Goal: Book appointment/travel/reservation

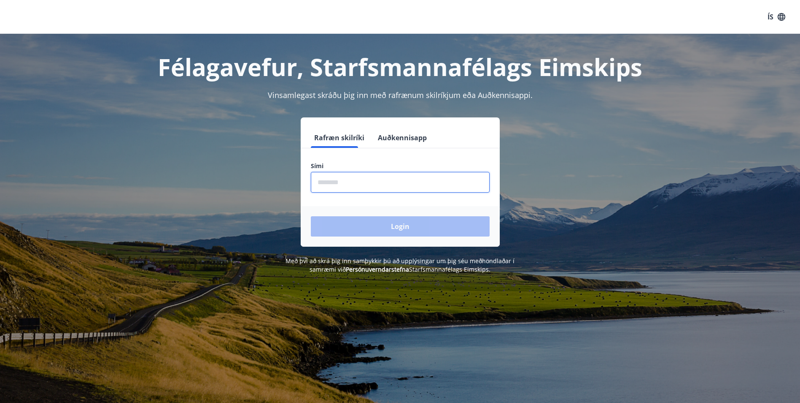
click at [422, 178] on input "phone" at bounding box center [400, 182] width 179 height 21
type input "********"
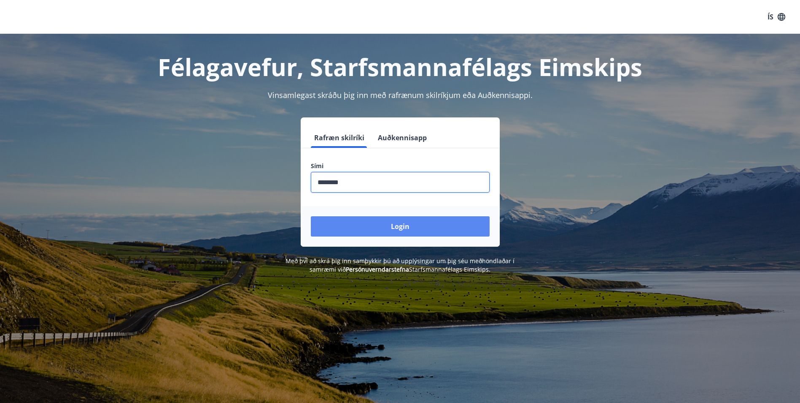
click at [366, 226] on button "Login" at bounding box center [400, 226] width 179 height 20
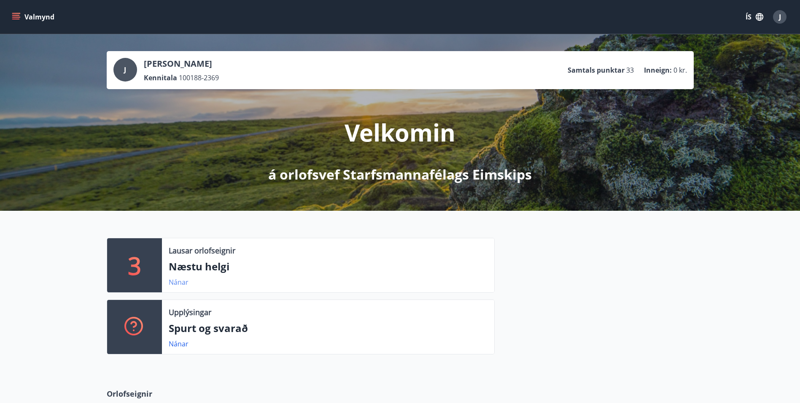
click at [174, 282] on link "Nánar" at bounding box center [179, 281] width 20 height 9
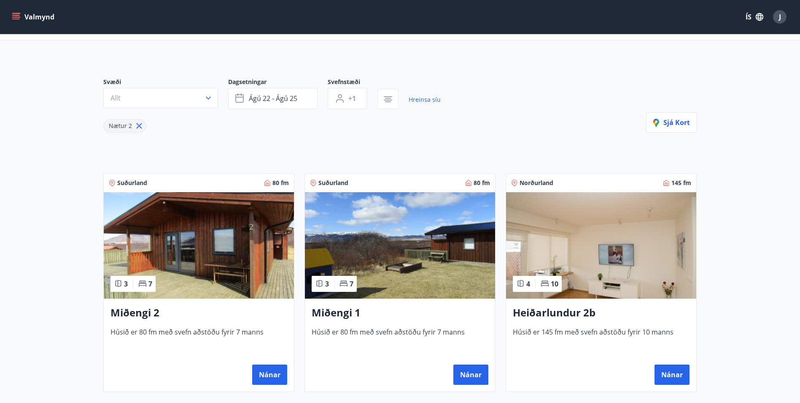
scroll to position [42, 0]
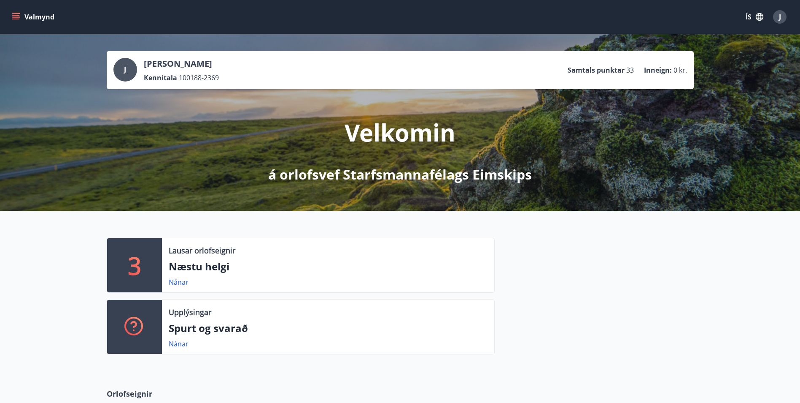
click at [13, 12] on button "Valmynd" at bounding box center [34, 16] width 48 height 15
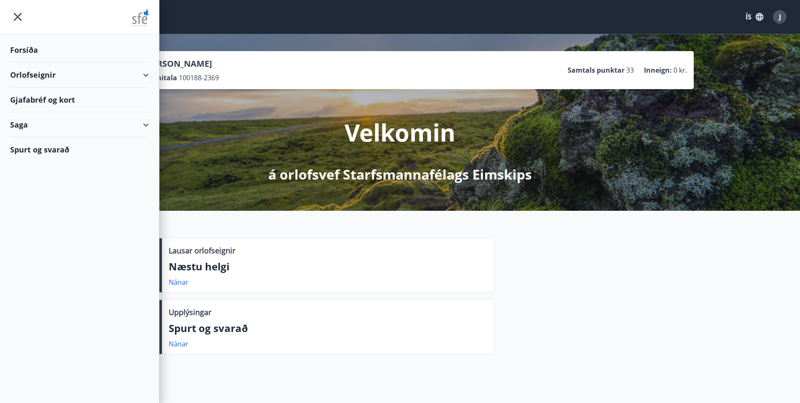
click at [76, 73] on div "Orlofseignir" at bounding box center [79, 74] width 139 height 25
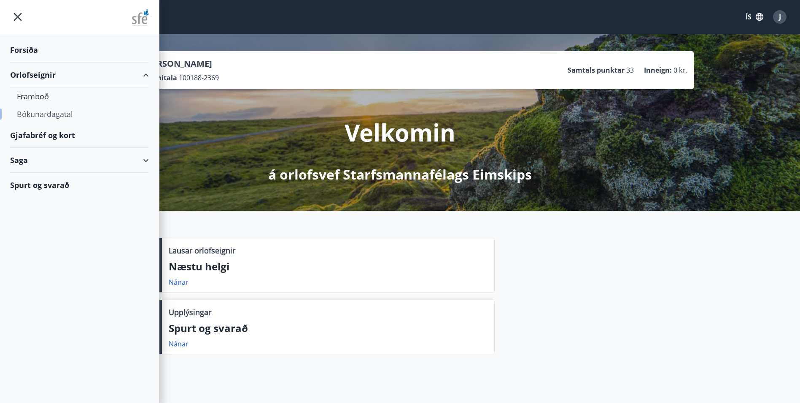
click at [37, 116] on div "Bókunardagatal" at bounding box center [79, 114] width 125 height 18
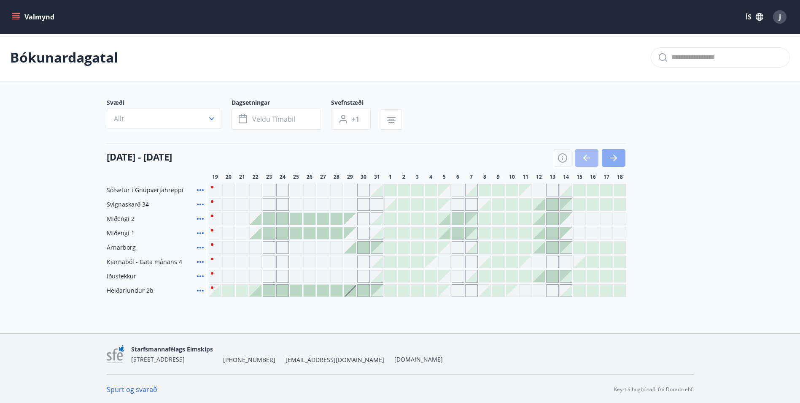
click at [611, 161] on icon "button" at bounding box center [614, 158] width 10 height 10
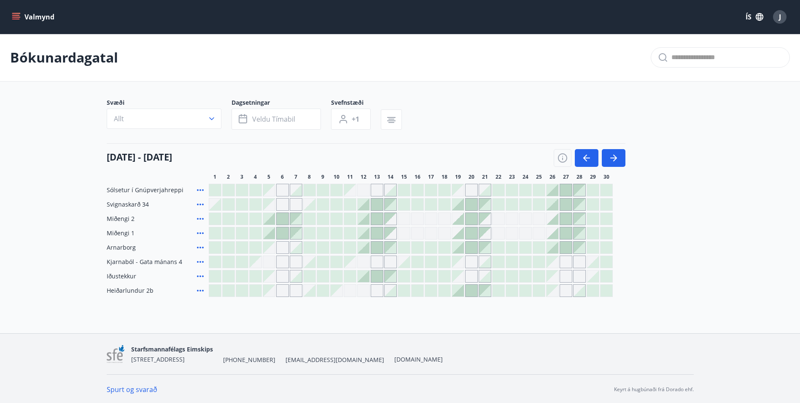
click at [417, 220] on div "Gráir dagar eru ekki bókanlegir" at bounding box center [417, 218] width 13 height 13
click at [416, 249] on div at bounding box center [418, 247] width 12 height 12
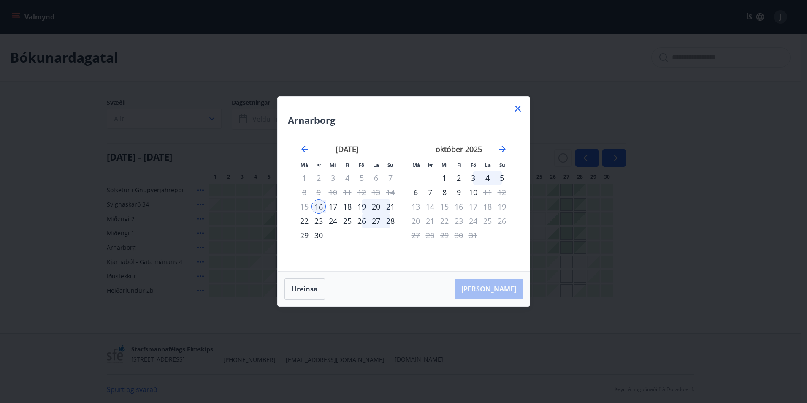
click at [517, 108] on icon at bounding box center [518, 108] width 10 height 10
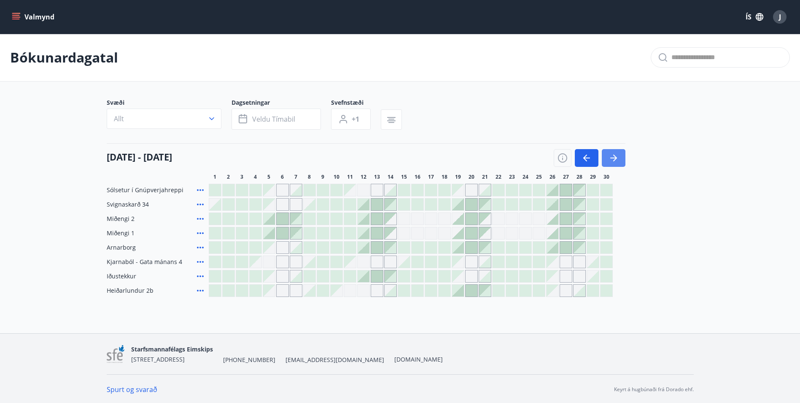
click at [619, 161] on button "button" at bounding box center [614, 158] width 24 height 18
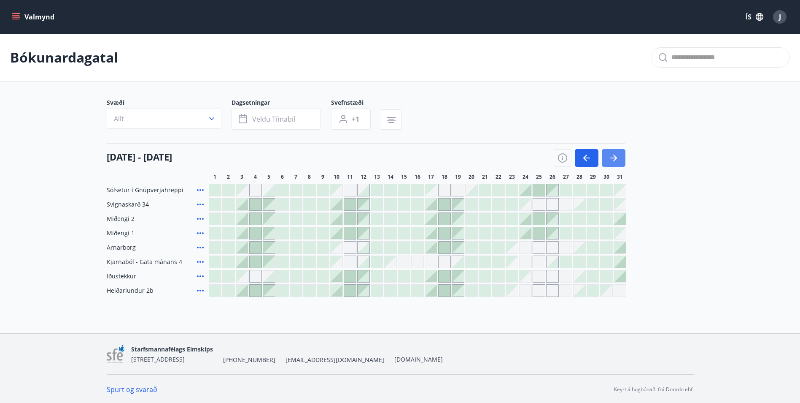
click at [619, 161] on button "button" at bounding box center [614, 158] width 24 height 18
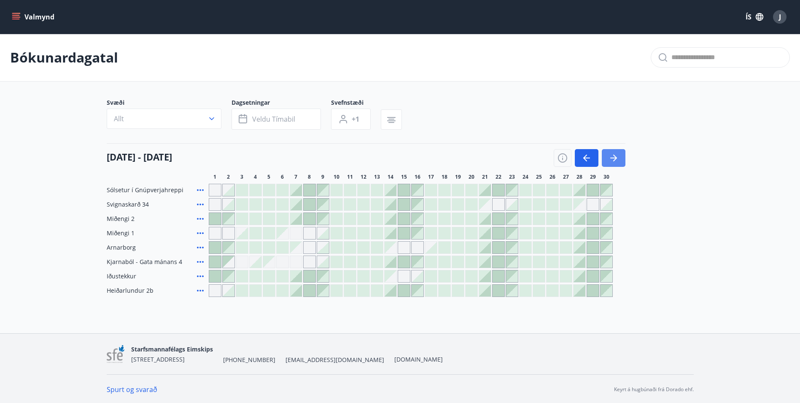
click at [619, 161] on button "button" at bounding box center [614, 158] width 24 height 18
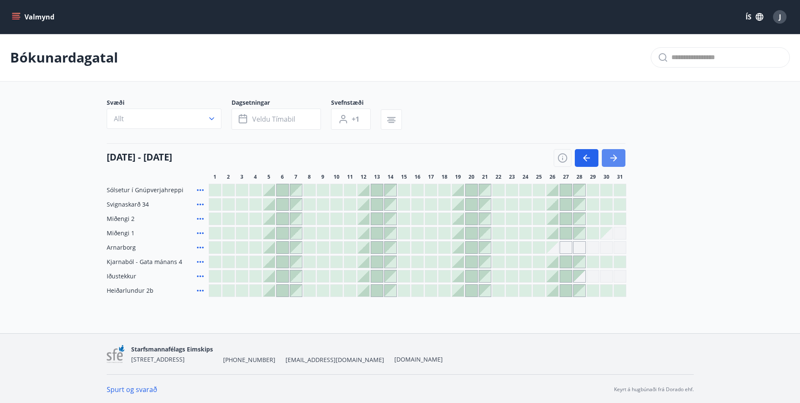
click at [619, 161] on button "button" at bounding box center [614, 158] width 24 height 18
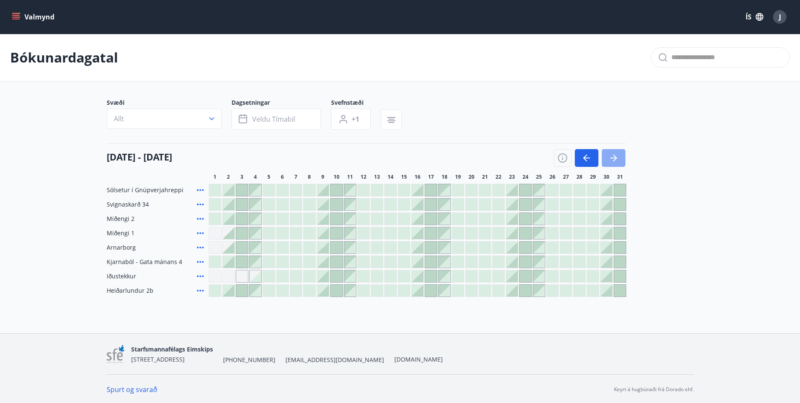
click at [619, 161] on button "button" at bounding box center [614, 158] width 24 height 18
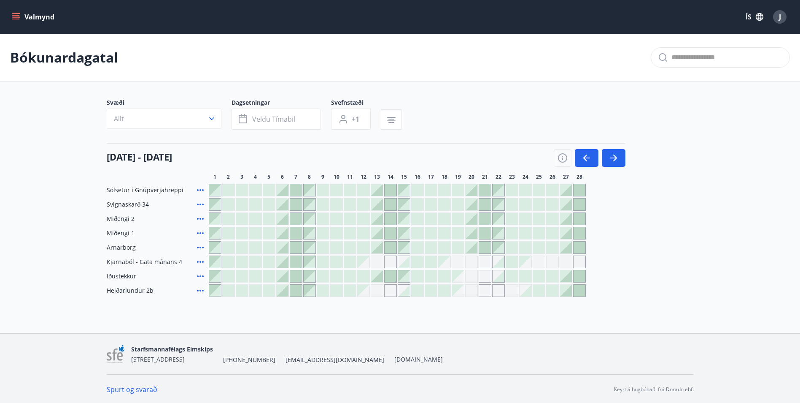
click at [511, 263] on div at bounding box center [512, 262] width 12 height 12
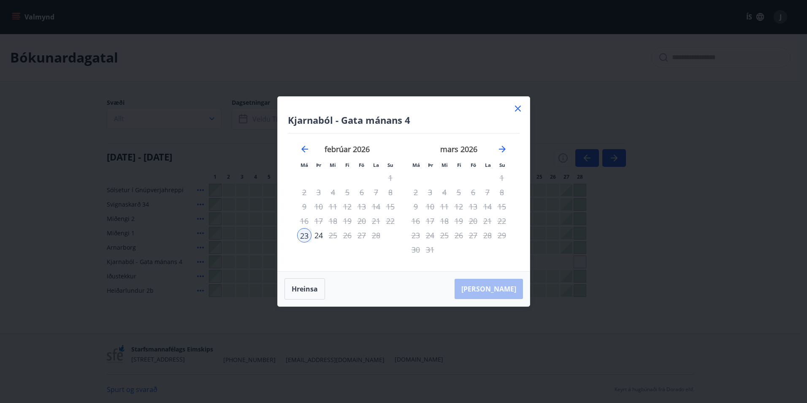
click at [517, 106] on icon at bounding box center [518, 108] width 10 height 10
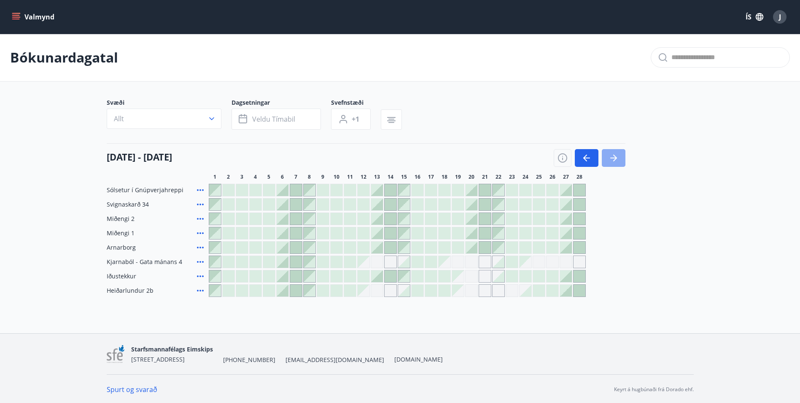
click at [619, 157] on button "button" at bounding box center [614, 158] width 24 height 18
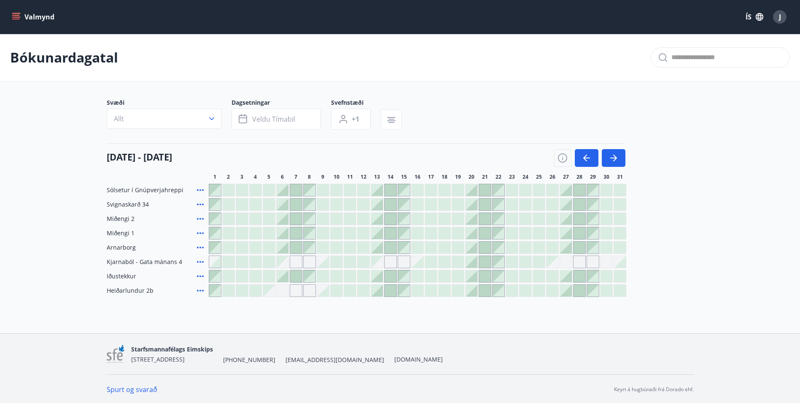
click at [595, 262] on div "Gráir dagar eru ekki bókanlegir" at bounding box center [593, 261] width 13 height 13
click at [606, 332] on div "Valmynd ÍS J Bókunardagatal Svæði Allt Dagsetningar Veldu tímabil Svefnstæði +1…" at bounding box center [400, 166] width 800 height 333
click at [591, 159] on icon "button" at bounding box center [587, 158] width 10 height 10
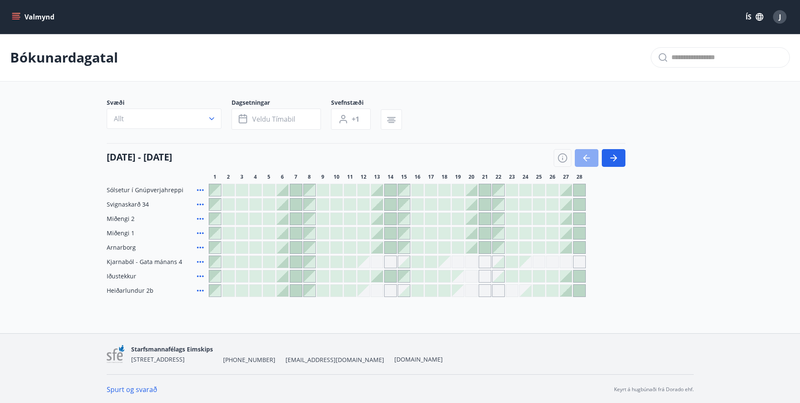
click at [591, 159] on icon "button" at bounding box center [587, 158] width 10 height 10
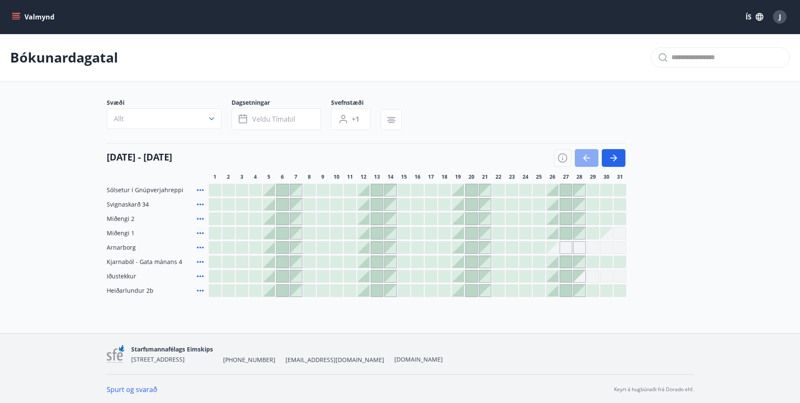
click at [591, 159] on icon "button" at bounding box center [587, 158] width 10 height 10
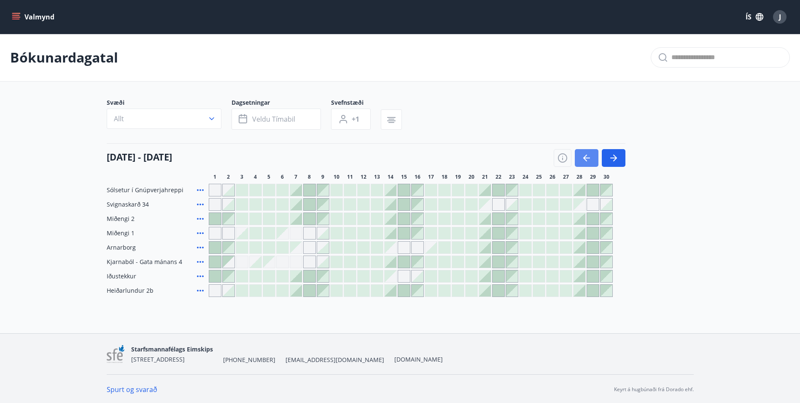
click at [591, 159] on icon "button" at bounding box center [587, 158] width 10 height 10
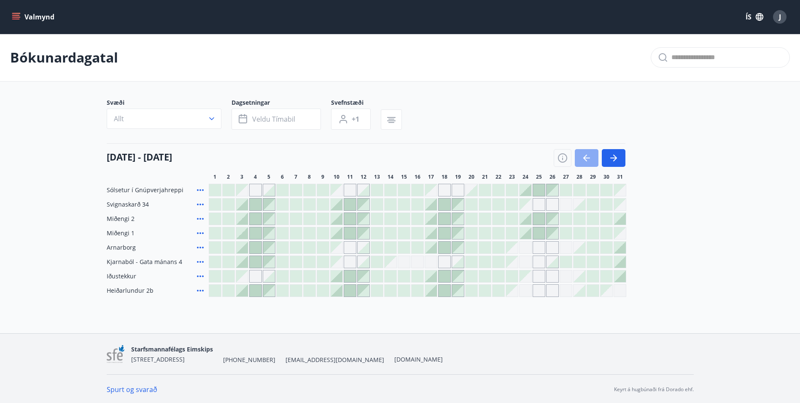
click at [591, 159] on icon "button" at bounding box center [587, 158] width 10 height 10
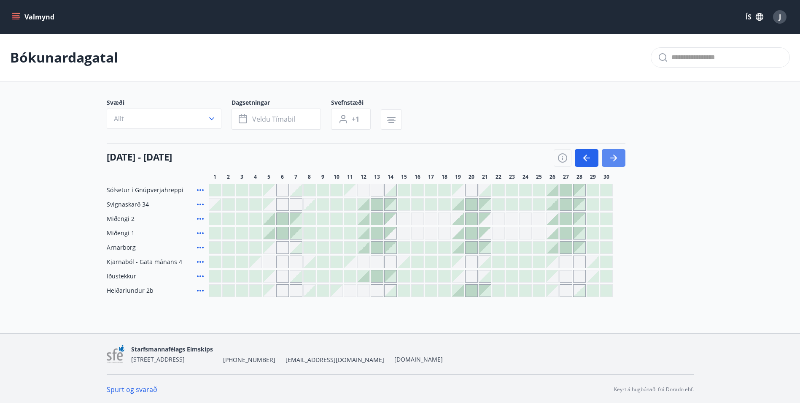
click at [617, 155] on icon "button" at bounding box center [614, 158] width 10 height 10
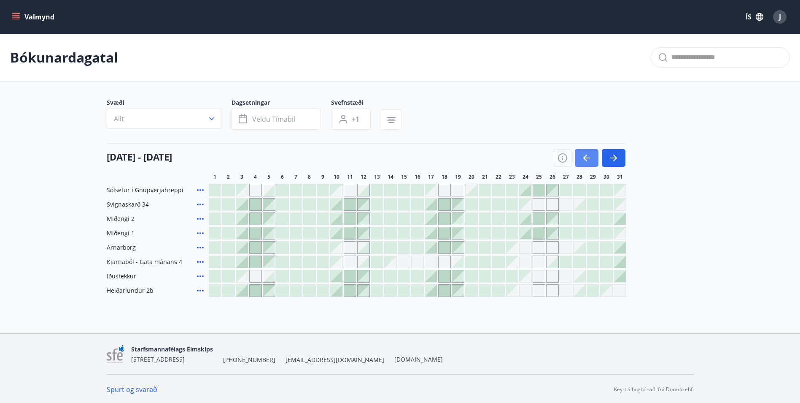
drag, startPoint x: 585, startPoint y: 157, endPoint x: 584, endPoint y: 162, distance: 4.8
click at [585, 157] on icon "button" at bounding box center [587, 158] width 10 height 10
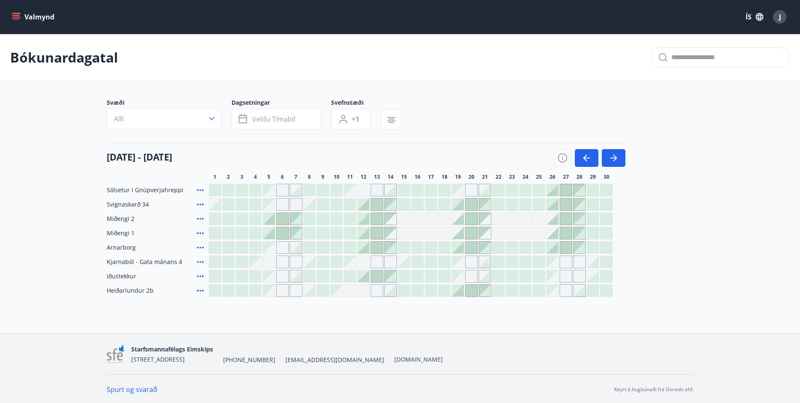
click at [377, 249] on div at bounding box center [377, 247] width 12 height 12
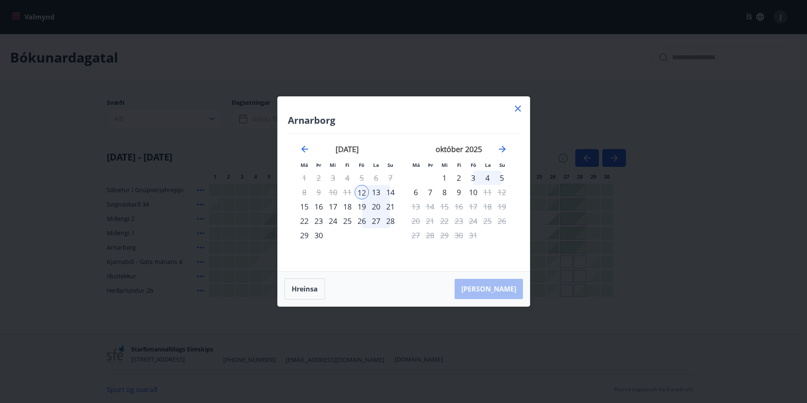
click at [517, 111] on icon at bounding box center [518, 108] width 10 height 10
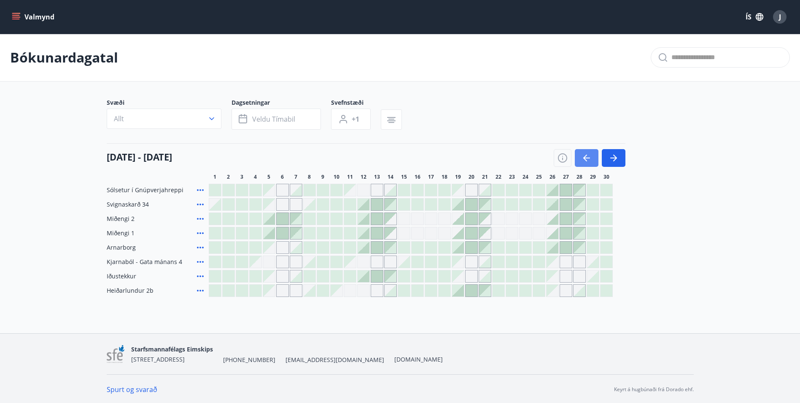
click at [592, 163] on button "button" at bounding box center [587, 158] width 24 height 18
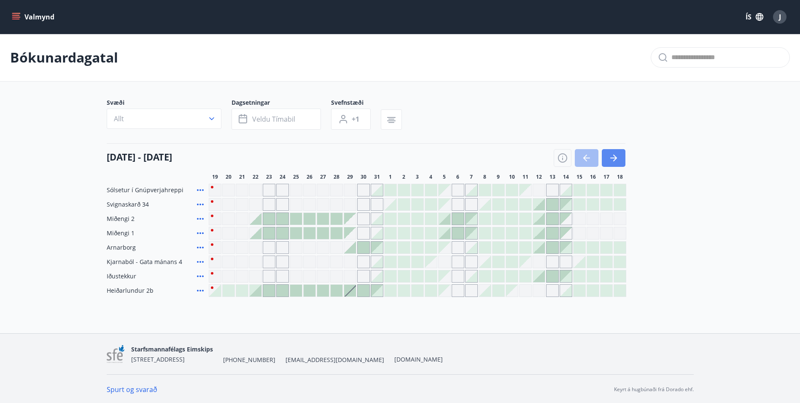
click at [617, 162] on icon "button" at bounding box center [614, 158] width 10 height 10
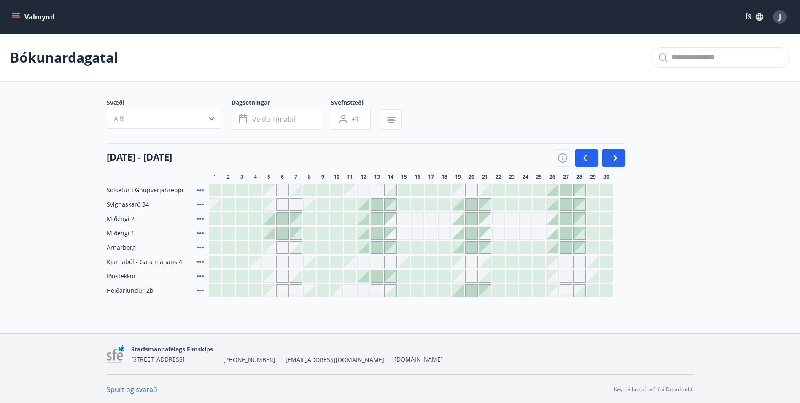
click at [13, 19] on icon "menu" at bounding box center [16, 19] width 8 height 1
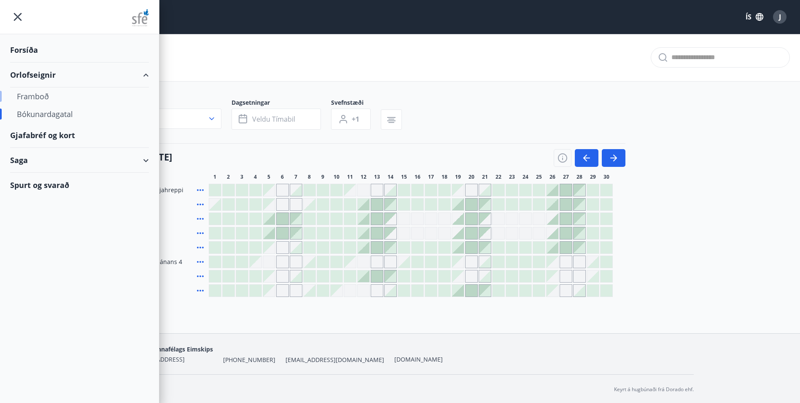
click at [31, 99] on div "Framboð" at bounding box center [79, 96] width 125 height 18
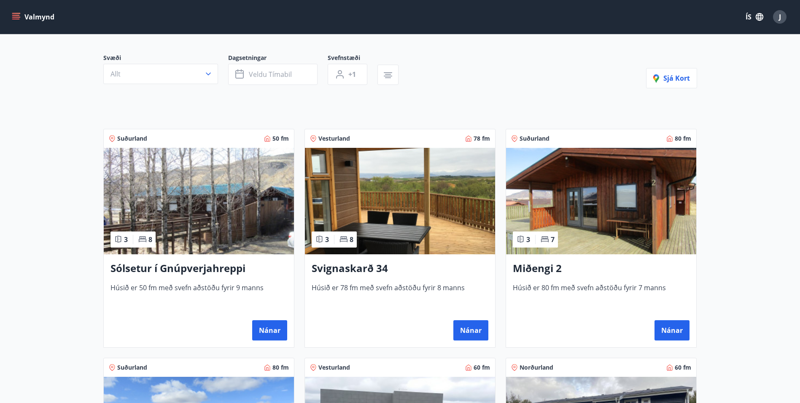
scroll to position [84, 0]
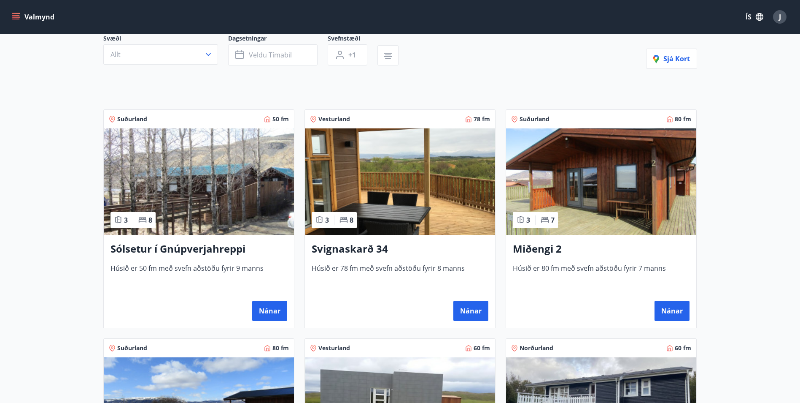
click at [176, 248] on h3 "Sólsetur í Gnúpverjahreppi" at bounding box center [199, 248] width 177 height 15
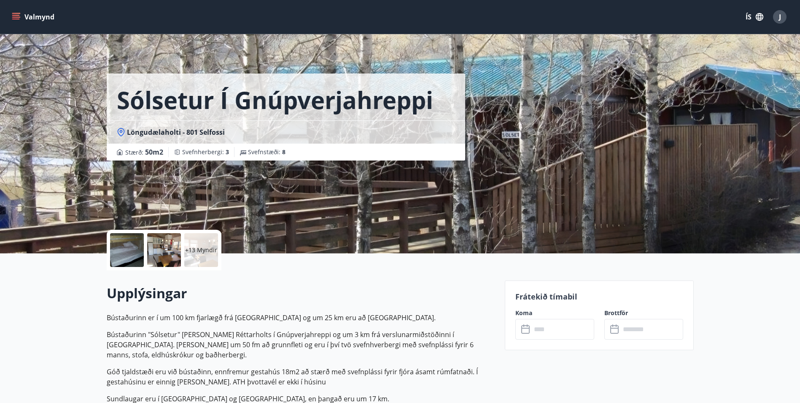
click at [204, 251] on p "+13 Myndir" at bounding box center [201, 250] width 32 height 8
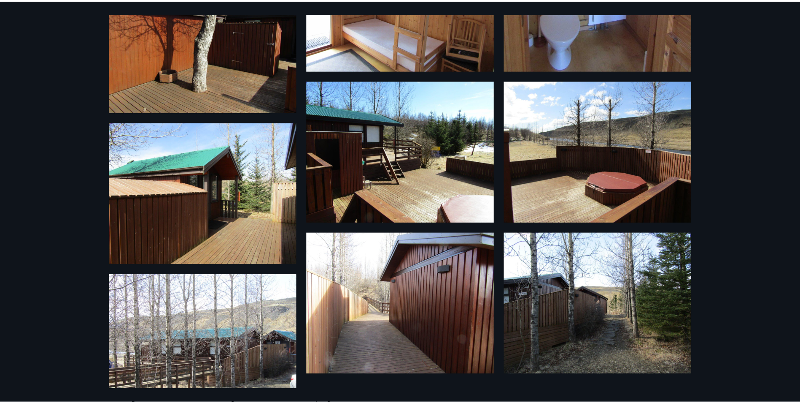
scroll to position [714, 0]
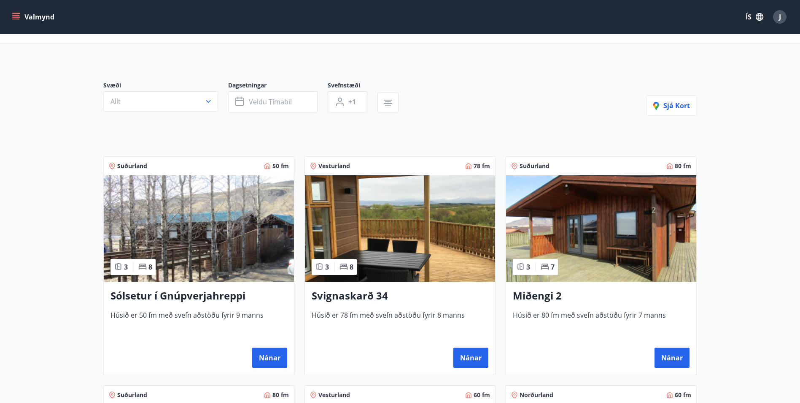
scroll to position [84, 0]
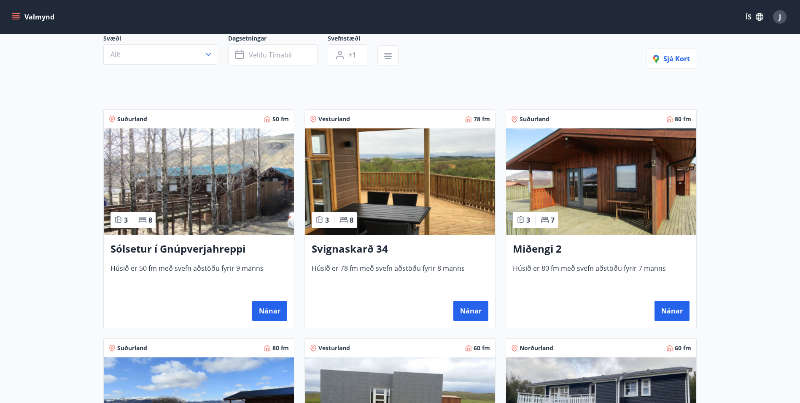
click at [355, 250] on h3 "Svignaskarð 34" at bounding box center [400, 248] width 177 height 15
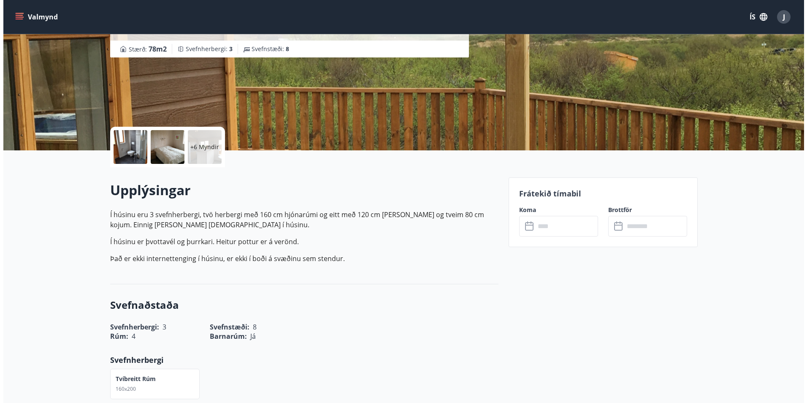
scroll to position [127, 0]
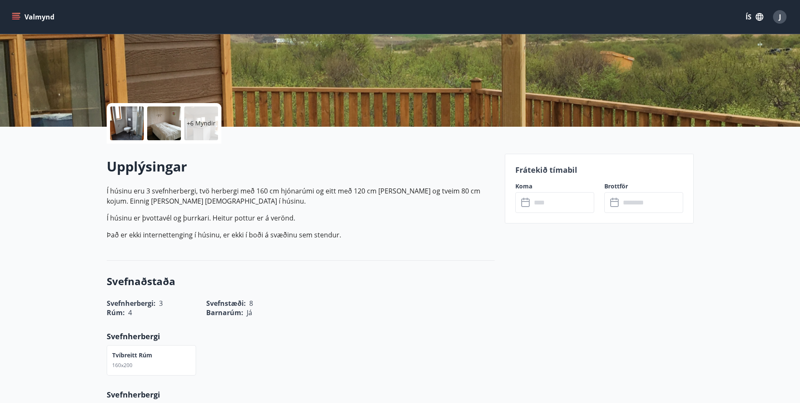
click at [191, 119] on p "+6 Myndir" at bounding box center [201, 123] width 29 height 8
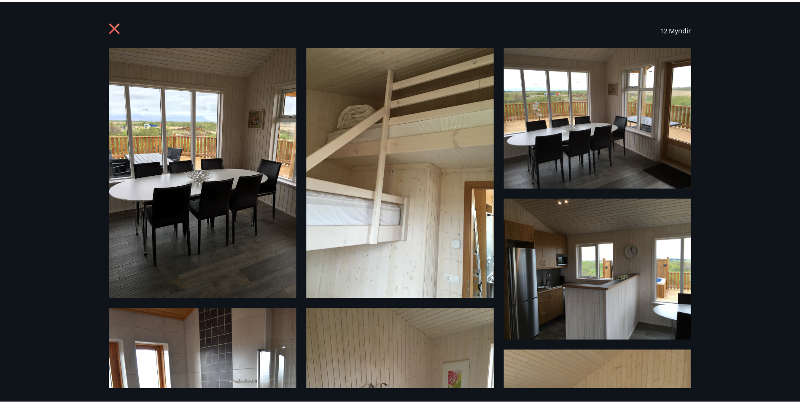
scroll to position [0, 0]
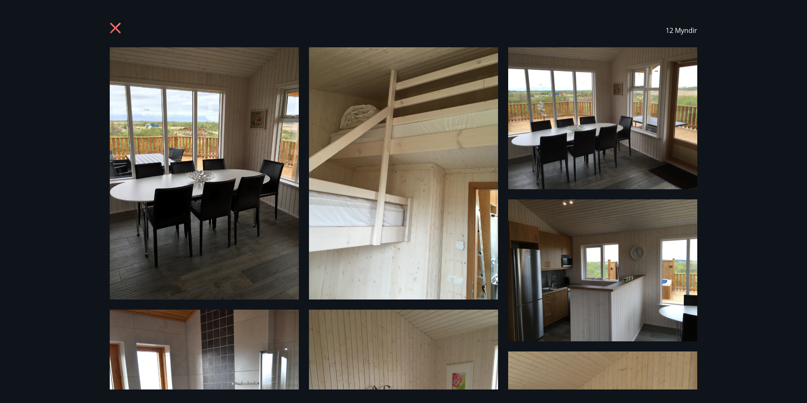
click at [112, 27] on icon at bounding box center [117, 29] width 14 height 14
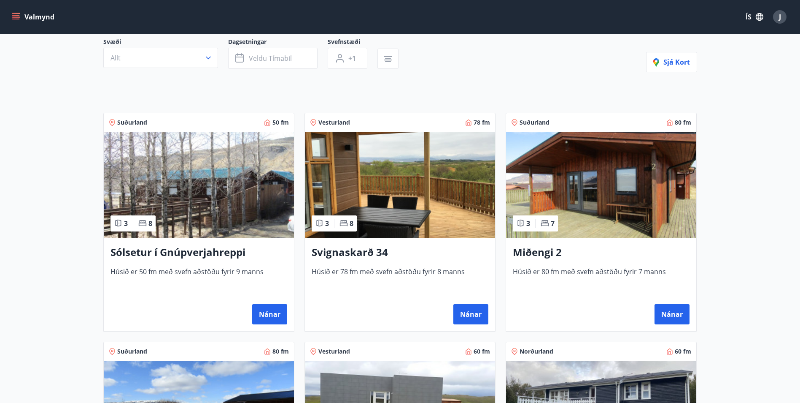
scroll to position [84, 0]
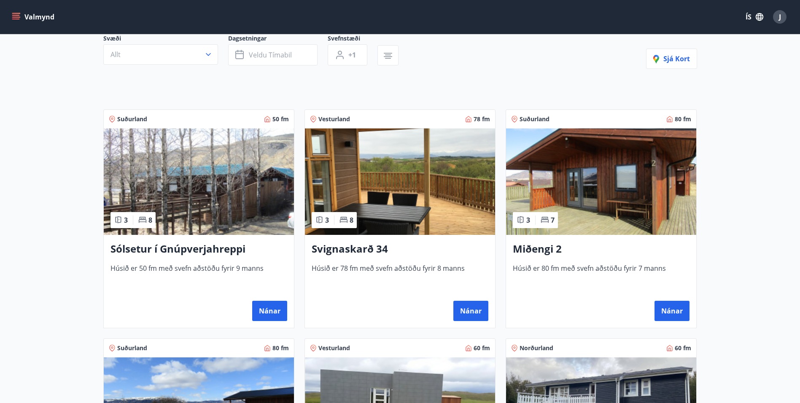
click at [538, 248] on h3 "Miðengi 2" at bounding box center [601, 248] width 177 height 15
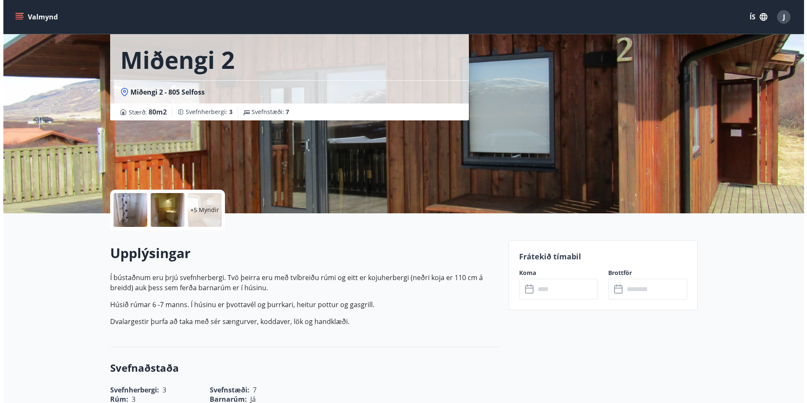
scroll to position [42, 0]
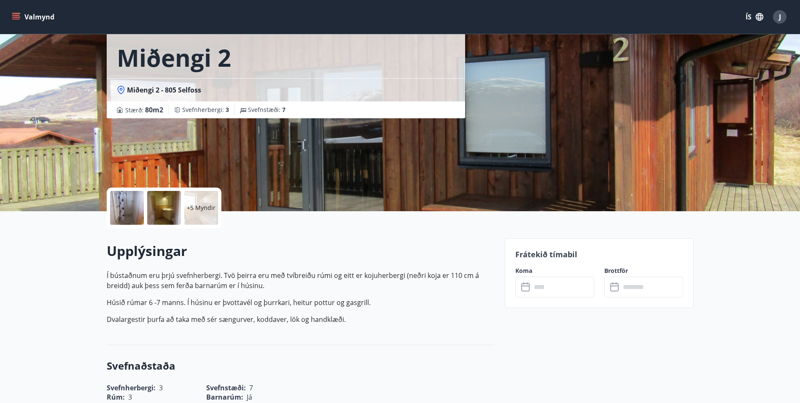
click at [202, 205] on p "+5 Myndir" at bounding box center [201, 207] width 29 height 8
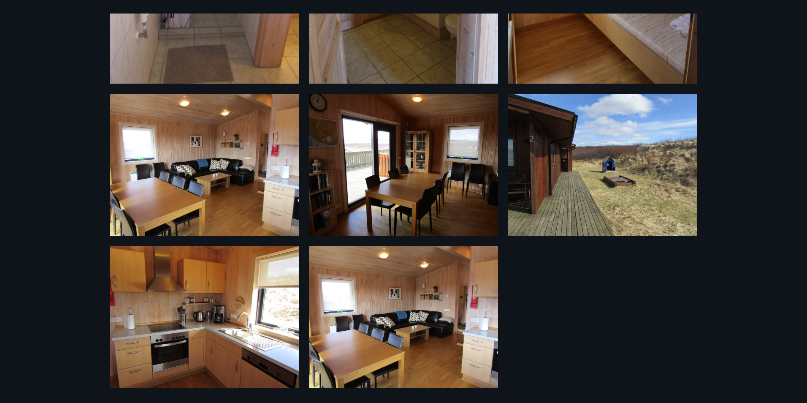
scroll to position [368, 0]
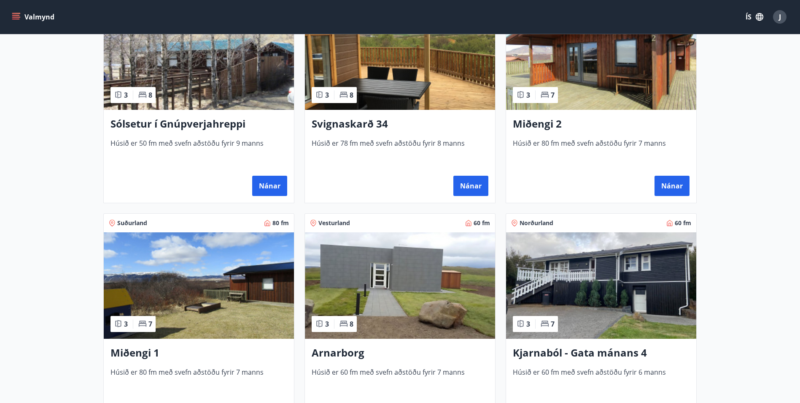
scroll to position [211, 0]
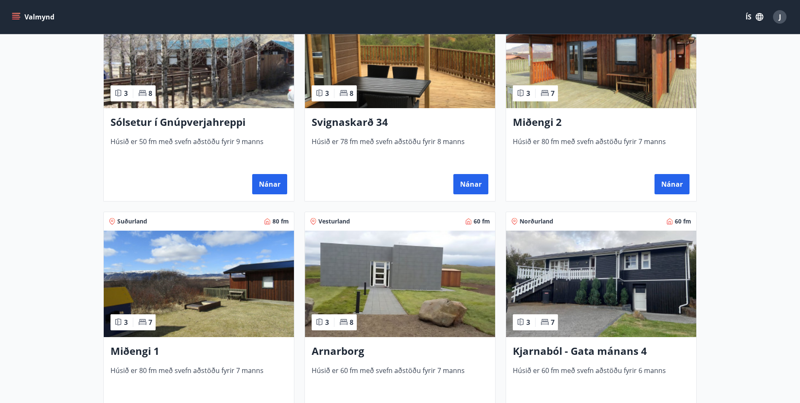
click at [130, 353] on h3 "Miðengi 1" at bounding box center [199, 350] width 177 height 15
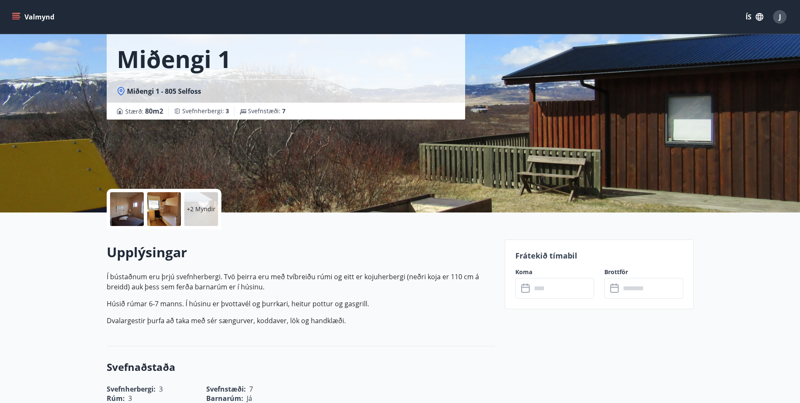
scroll to position [42, 0]
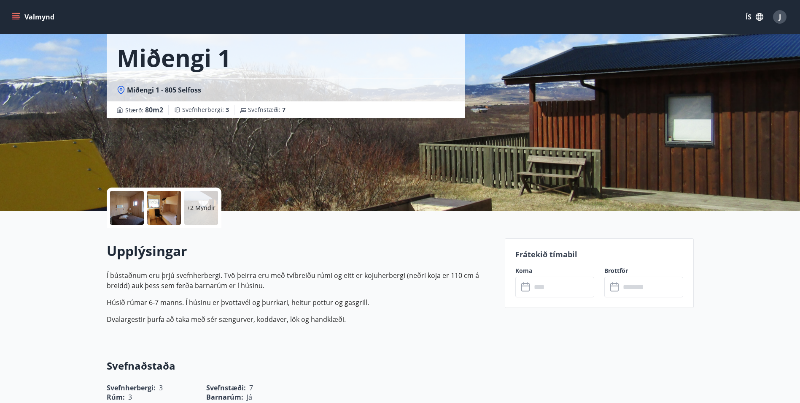
click at [209, 203] on div "+2 Myndir" at bounding box center [201, 208] width 34 height 34
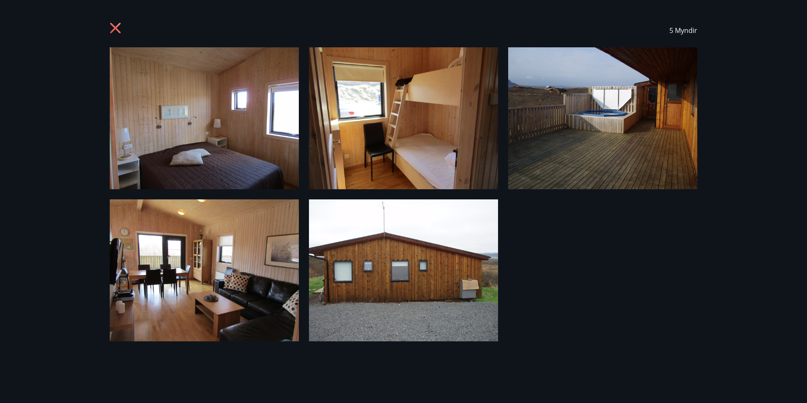
click at [117, 30] on icon at bounding box center [115, 28] width 11 height 11
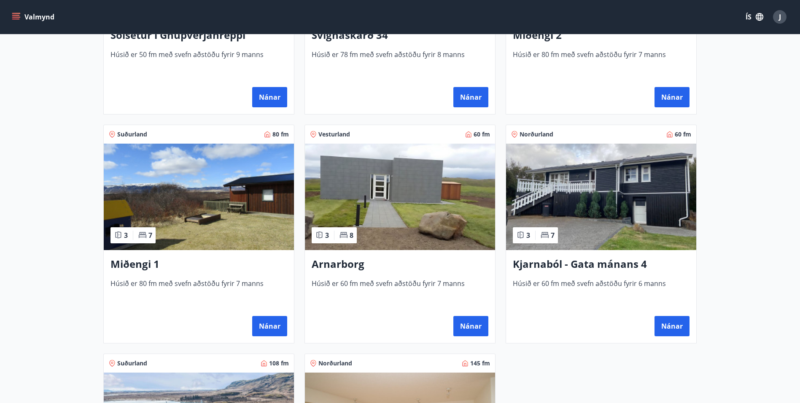
scroll to position [338, 0]
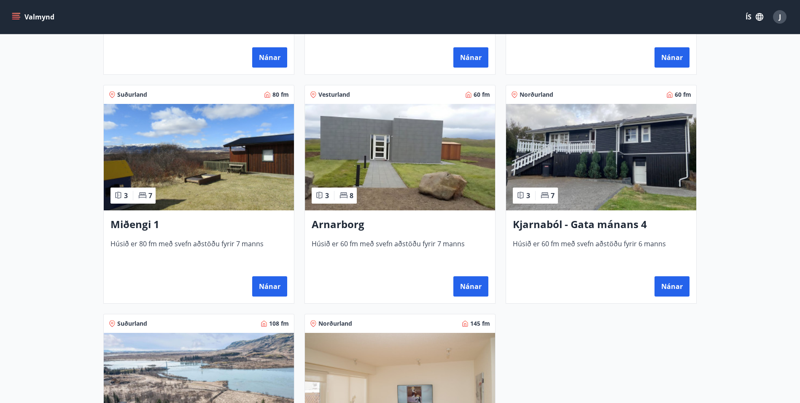
click at [313, 225] on h3 "Arnarborg" at bounding box center [400, 224] width 177 height 15
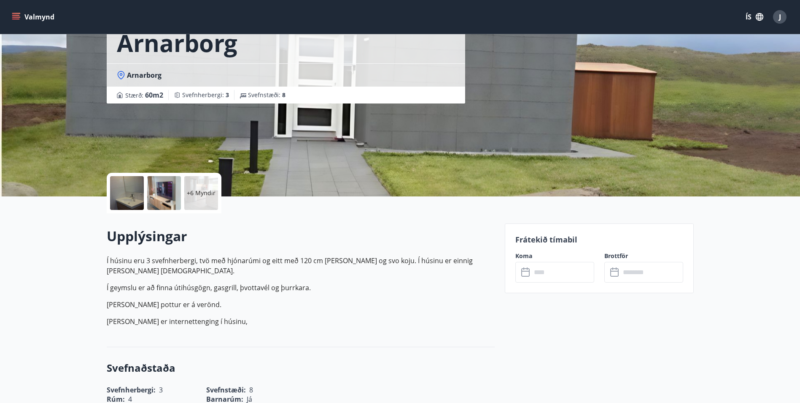
scroll to position [84, 0]
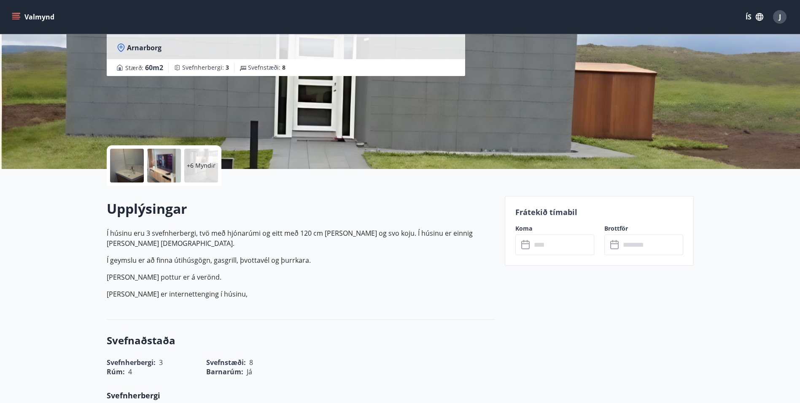
click at [205, 171] on div "+6 Myndir" at bounding box center [201, 166] width 34 height 34
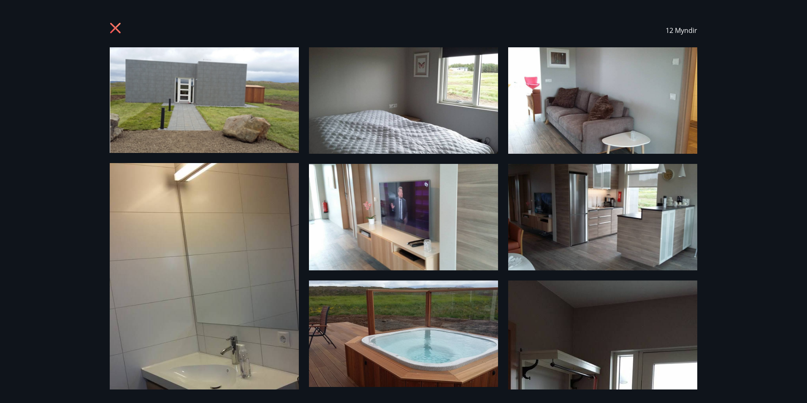
click at [120, 30] on icon at bounding box center [117, 29] width 14 height 14
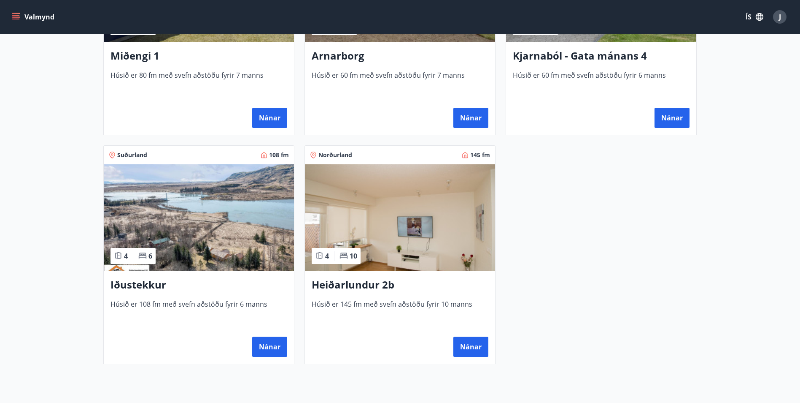
scroll to position [506, 0]
click at [146, 289] on h3 "Iðustekkur" at bounding box center [199, 284] width 177 height 15
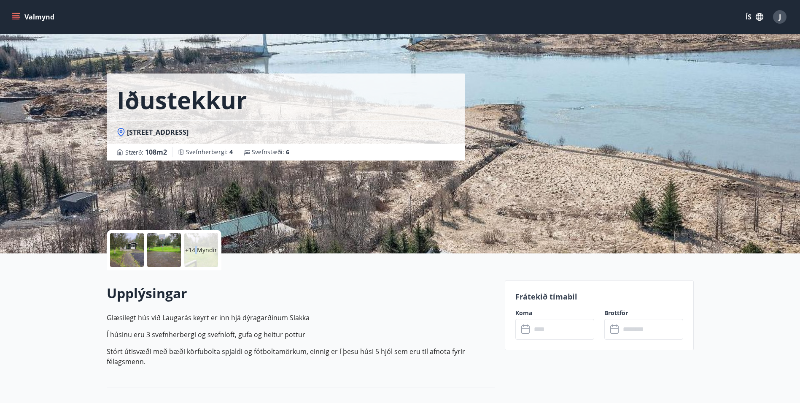
click at [197, 246] on p "+14 Myndir" at bounding box center [201, 250] width 32 height 8
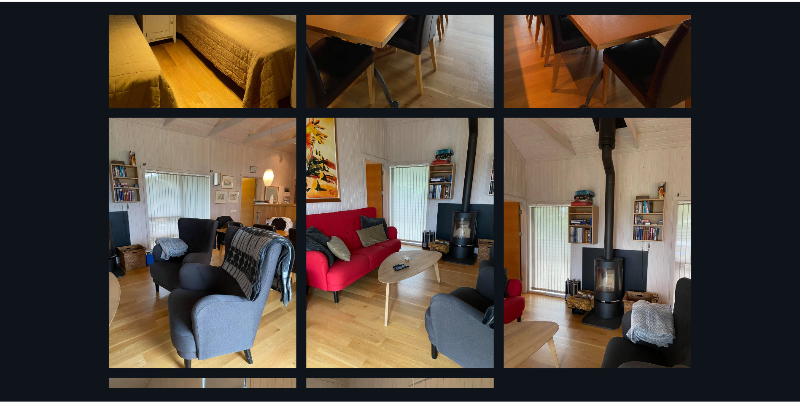
scroll to position [1485, 0]
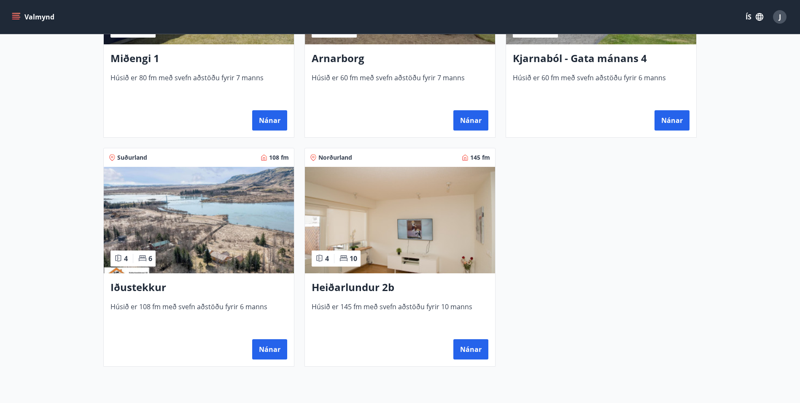
scroll to position [506, 0]
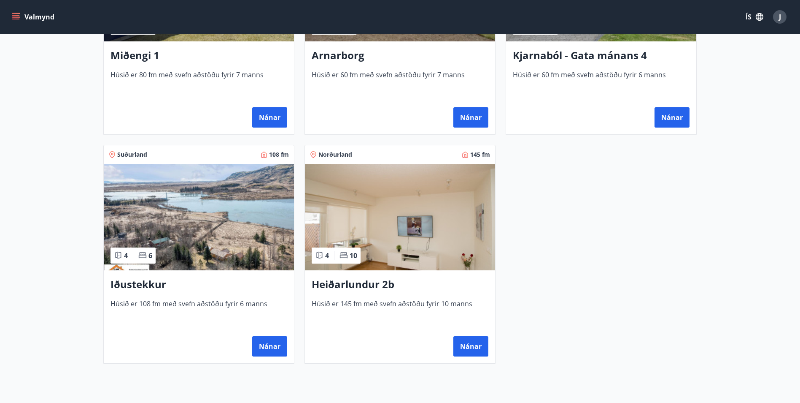
click at [372, 283] on h3 "Heiðarlundur 2b" at bounding box center [400, 284] width 177 height 15
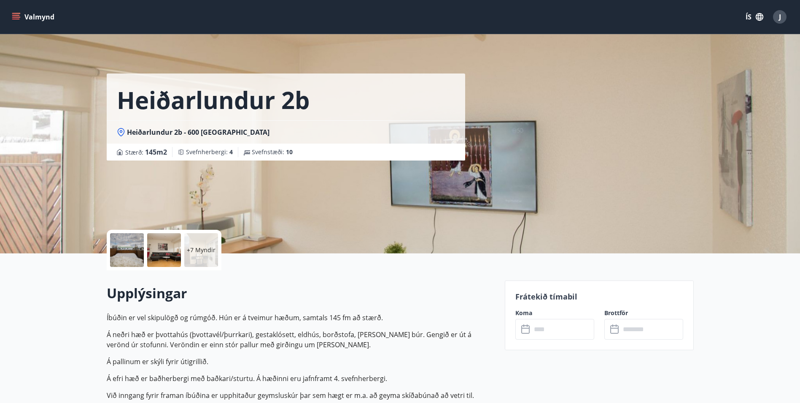
click at [193, 248] on p "+7 Myndir" at bounding box center [201, 250] width 29 height 8
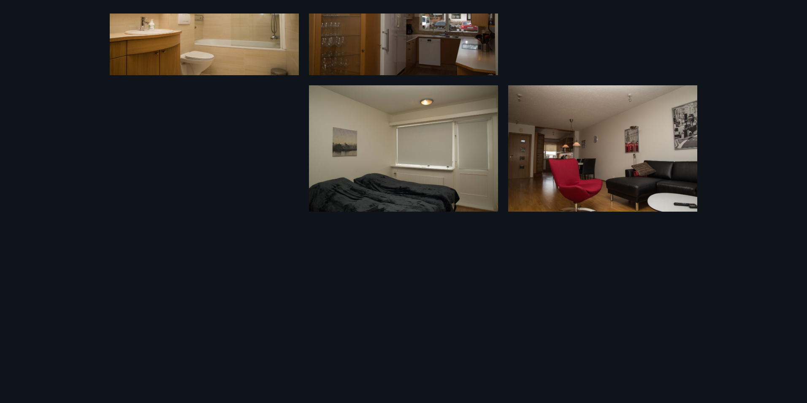
scroll to position [489, 0]
